Goal: Find specific page/section: Find specific page/section

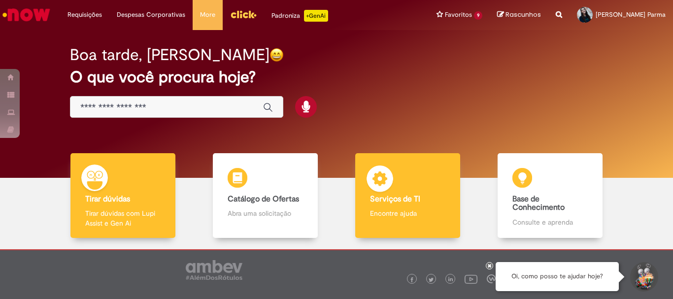
click at [402, 196] on b "Serviços de TI" at bounding box center [395, 199] width 50 height 10
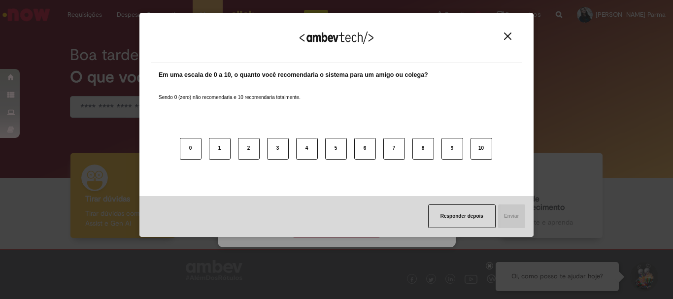
click at [510, 36] on img "Close" at bounding box center [507, 36] width 7 height 7
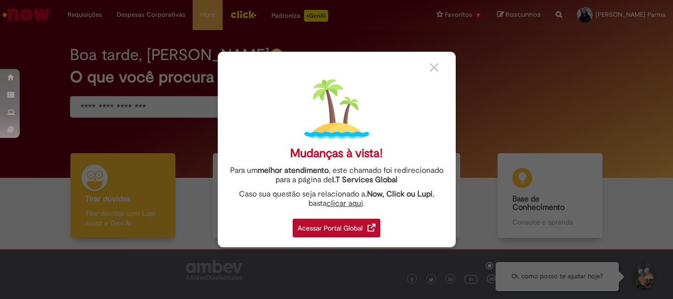
click at [354, 231] on div "Acessar Portal Global" at bounding box center [337, 228] width 88 height 19
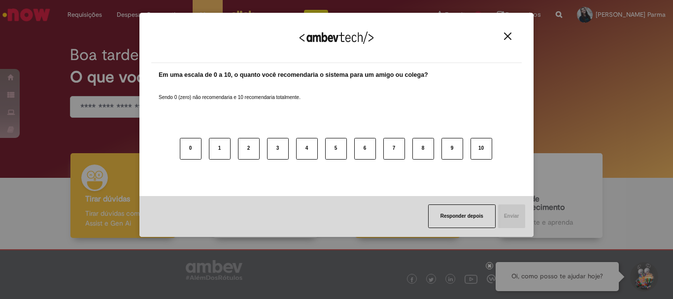
click at [414, 208] on div "Agradecemos seu feedback! Em uma escala de 0 a 10, o quanto você recomendaria o…" at bounding box center [336, 125] width 394 height 282
click at [509, 34] on img "Close" at bounding box center [507, 36] width 7 height 7
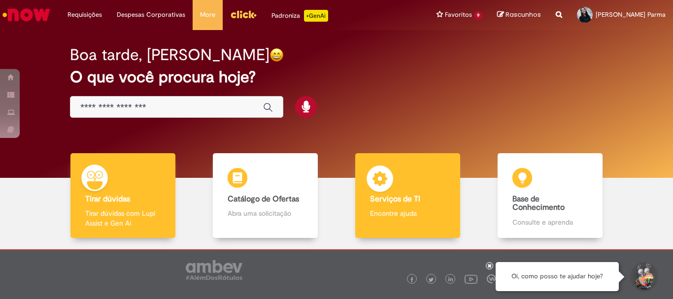
click at [409, 211] on p "Encontre ajuda" at bounding box center [407, 213] width 75 height 10
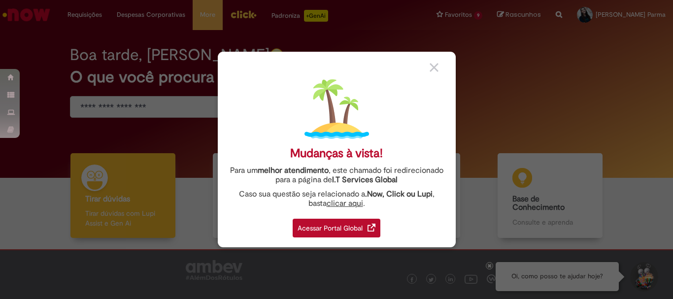
click at [338, 229] on div "Acessar Portal Global" at bounding box center [337, 228] width 88 height 19
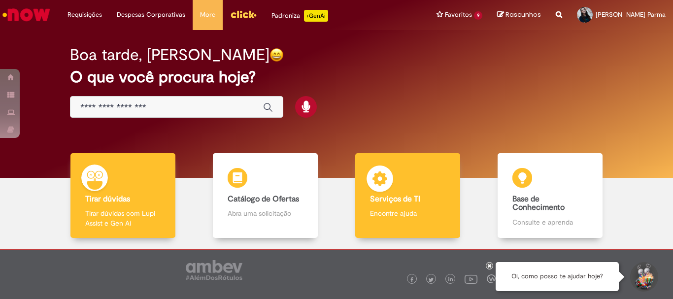
click at [386, 187] on img at bounding box center [380, 180] width 30 height 30
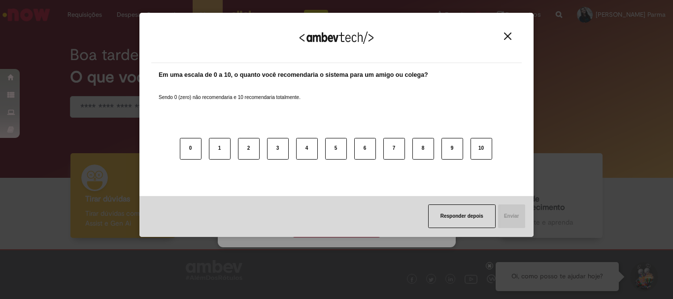
click at [350, 228] on div "Agradecemos seu feedback! Em uma escala de 0 a 10, o quanto você recomendaria o…" at bounding box center [336, 149] width 673 height 299
click at [504, 35] on img "Close" at bounding box center [507, 36] width 7 height 7
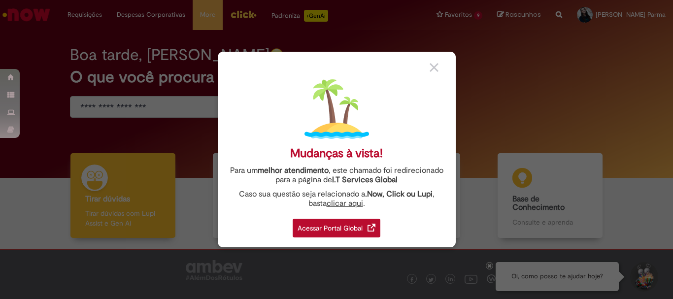
click at [332, 229] on div "Acessar Portal Global" at bounding box center [337, 228] width 88 height 19
